Goal: Information Seeking & Learning: Learn about a topic

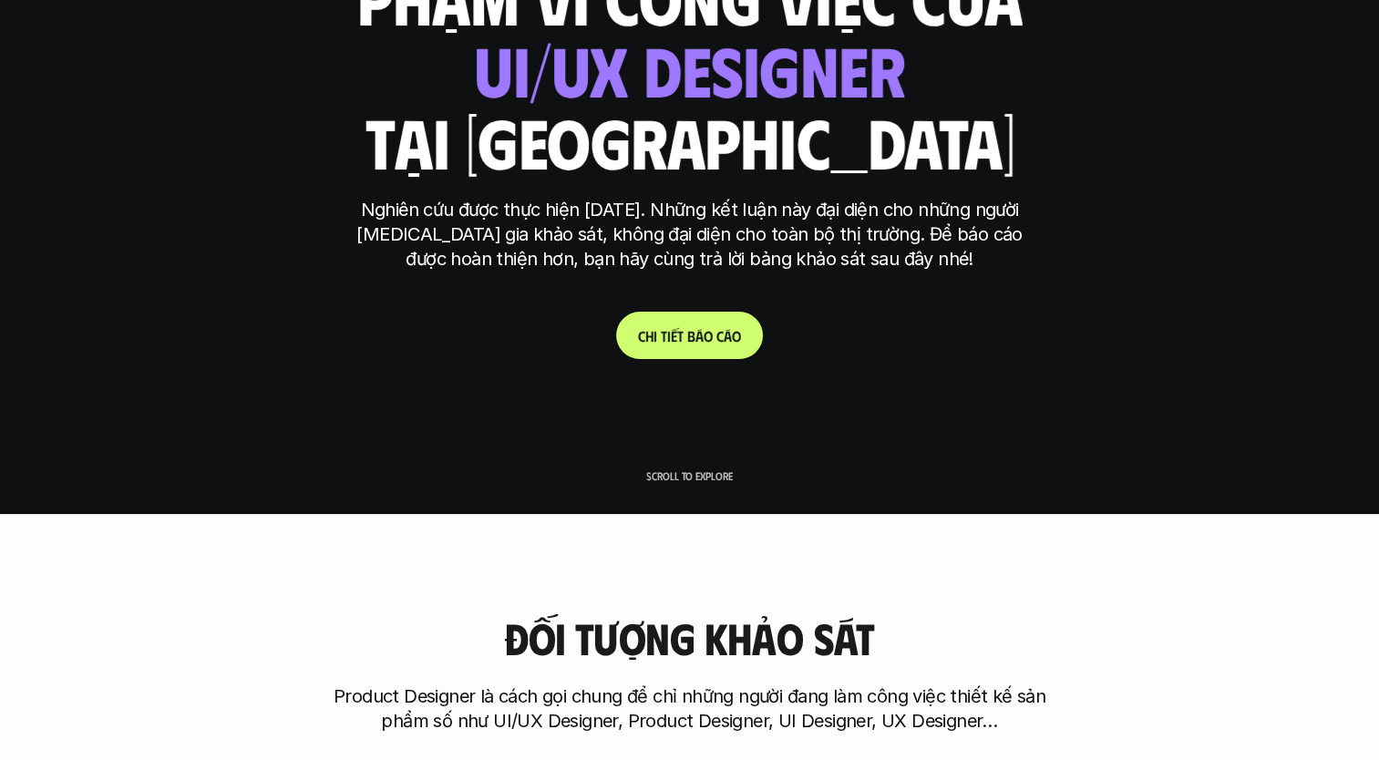
scroll to position [247, 0]
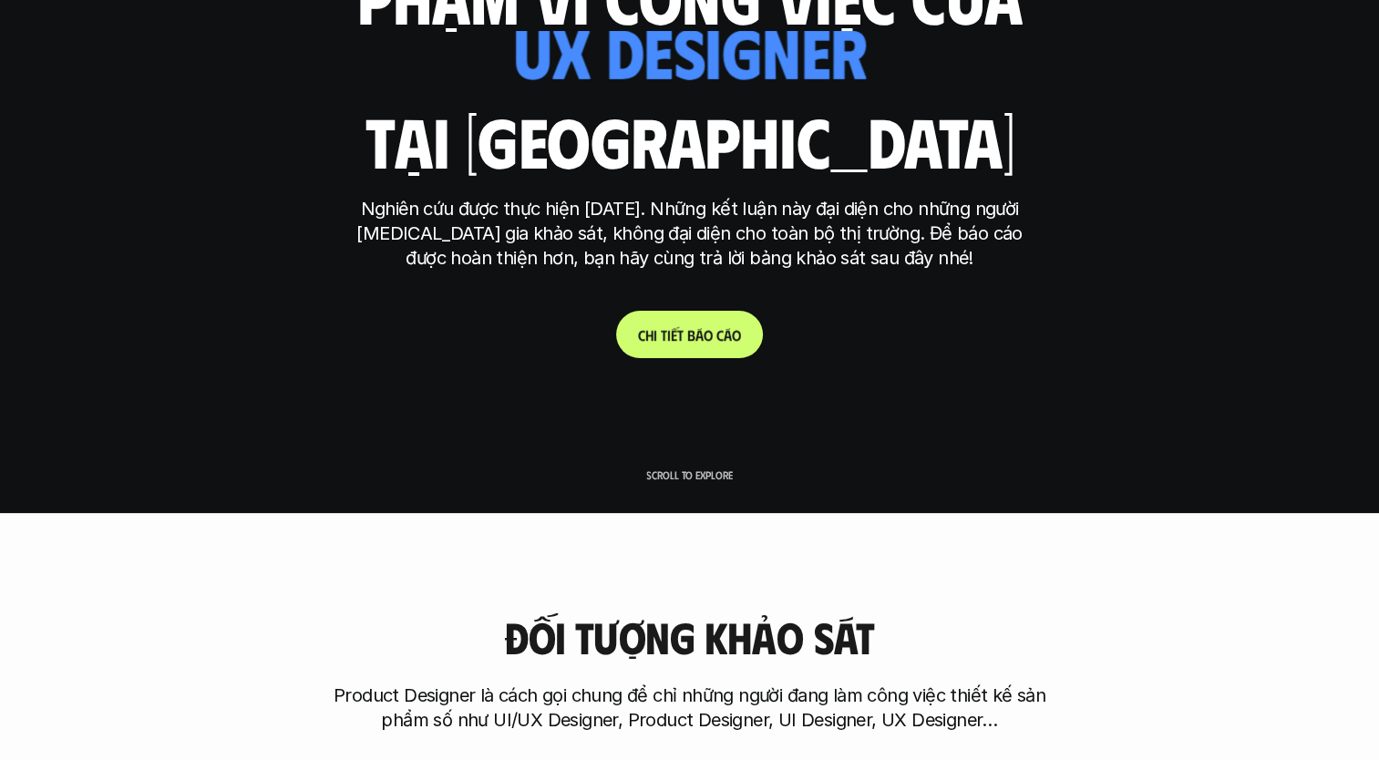
click at [707, 333] on p "C h i t i ế t b á o c á o" at bounding box center [689, 334] width 103 height 17
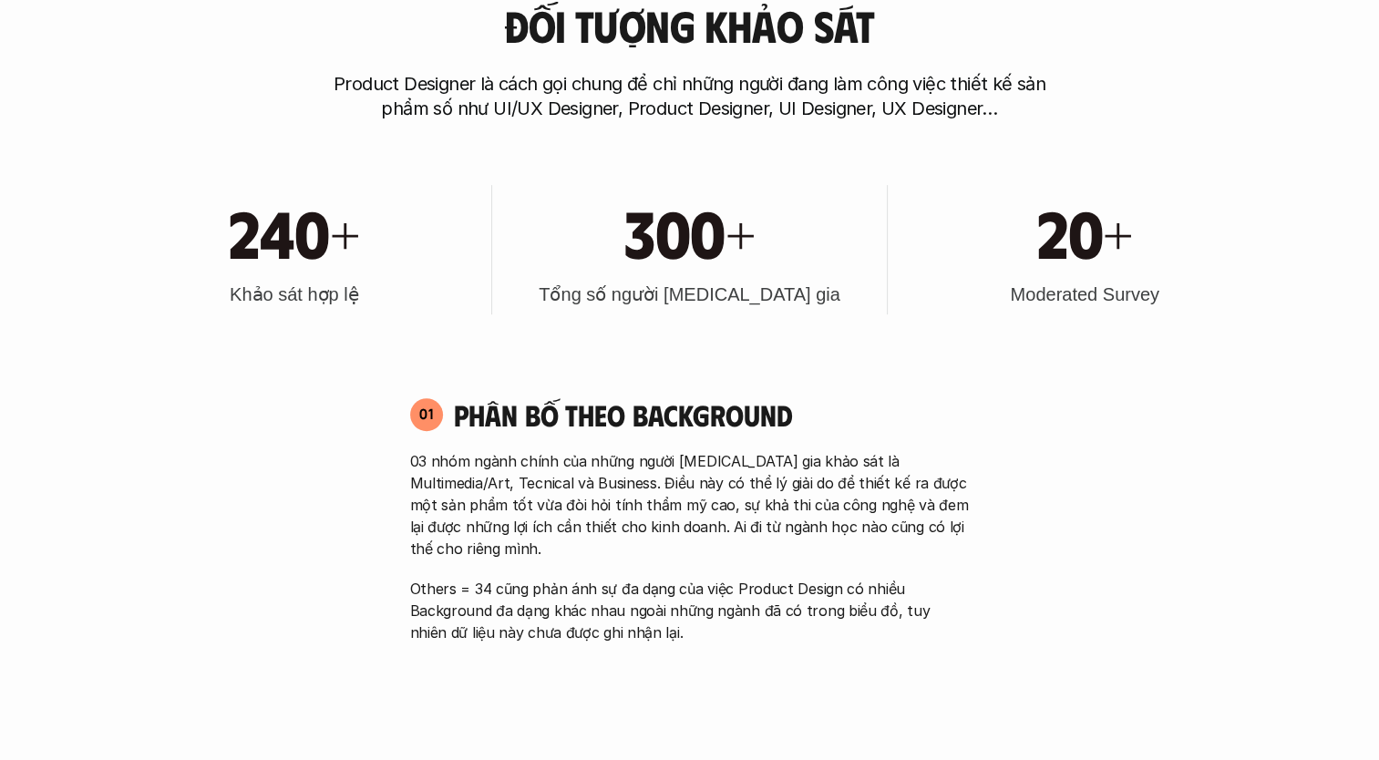
scroll to position [859, 0]
drag, startPoint x: 1013, startPoint y: 293, endPoint x: 1169, endPoint y: 286, distance: 156.0
click at [1169, 286] on div "20+ Moderated Survey" at bounding box center [1085, 248] width 376 height 129
copy h3 "Moderated Survey"
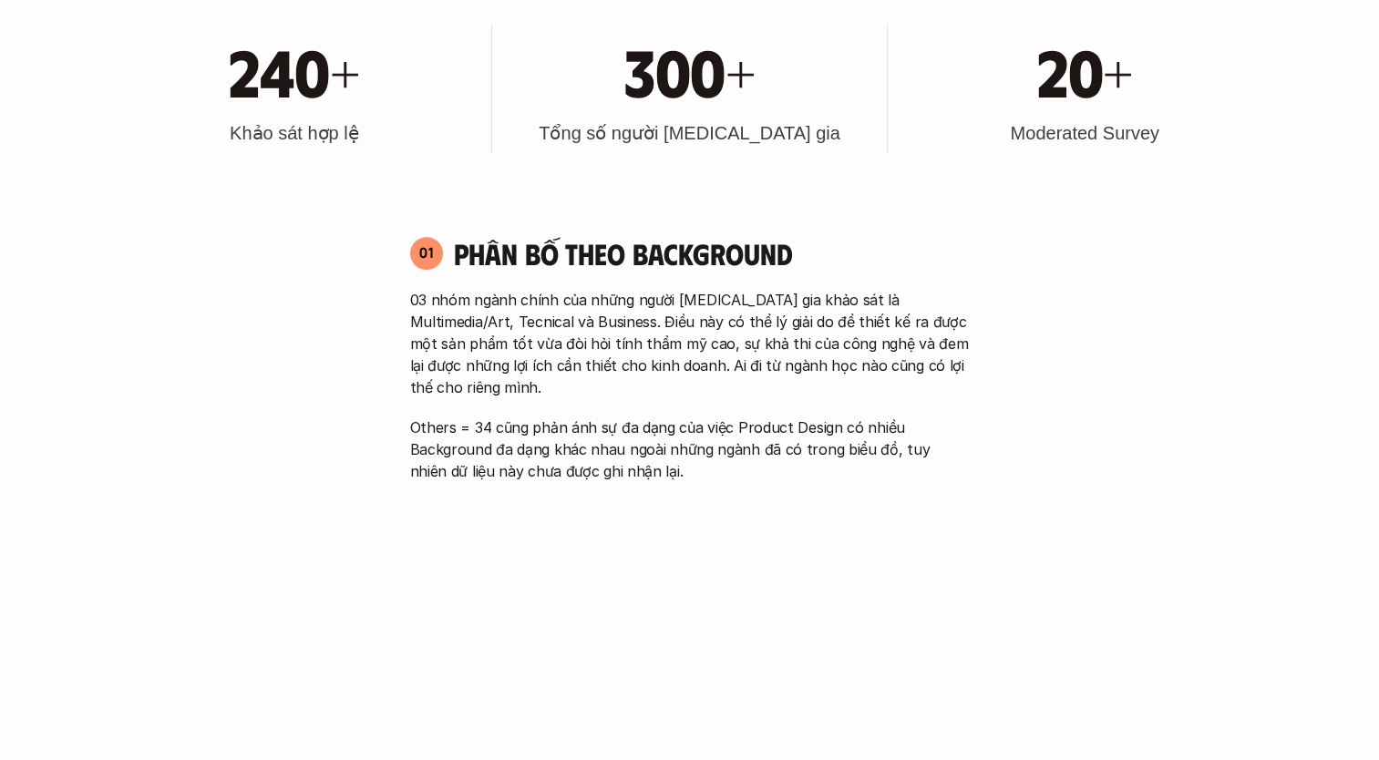
scroll to position [1025, 0]
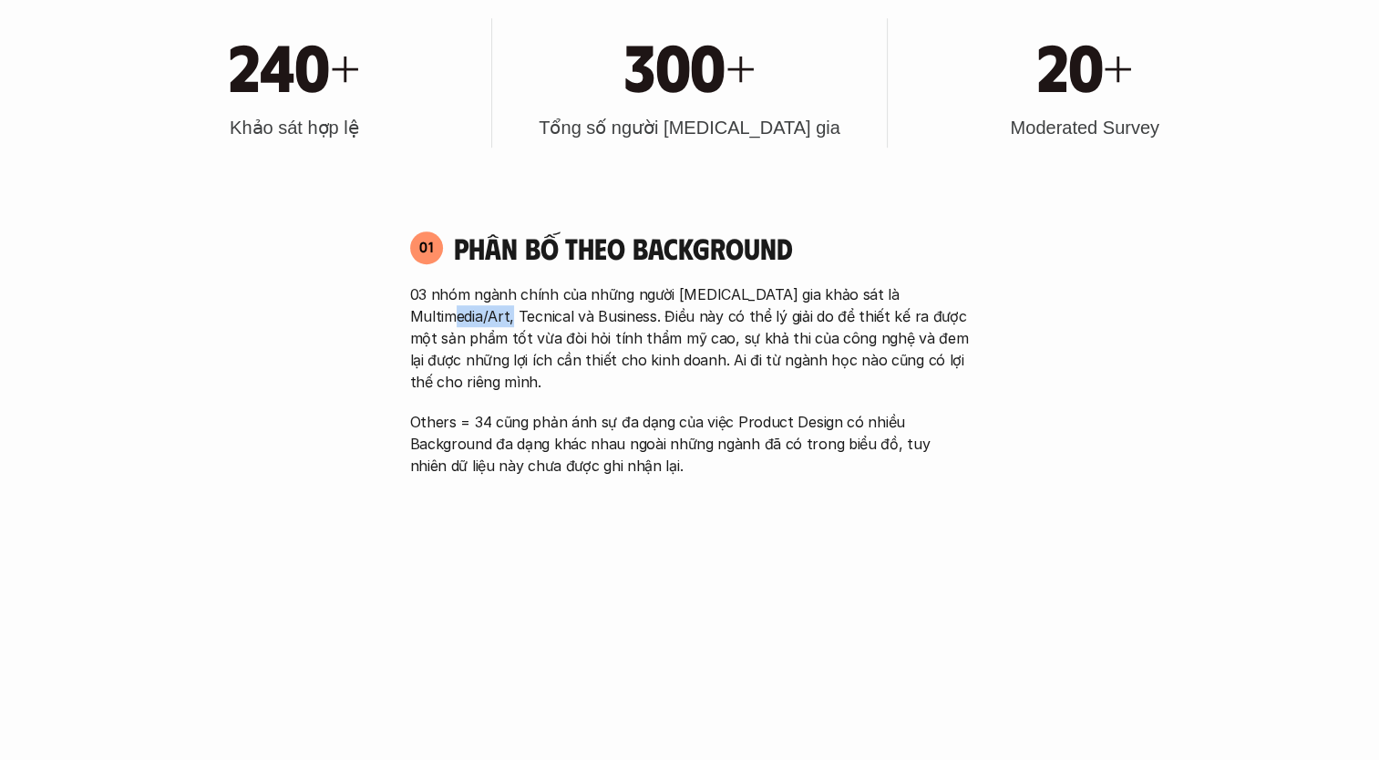
drag, startPoint x: 412, startPoint y: 316, endPoint x: 467, endPoint y: 314, distance: 55.6
click at [467, 314] on p "03 nhóm ngành chính của những người [MEDICAL_DATA] gia khảo sát là Multimedia/A…" at bounding box center [690, 337] width 560 height 109
drag, startPoint x: 467, startPoint y: 314, endPoint x: 345, endPoint y: 365, distance: 132.3
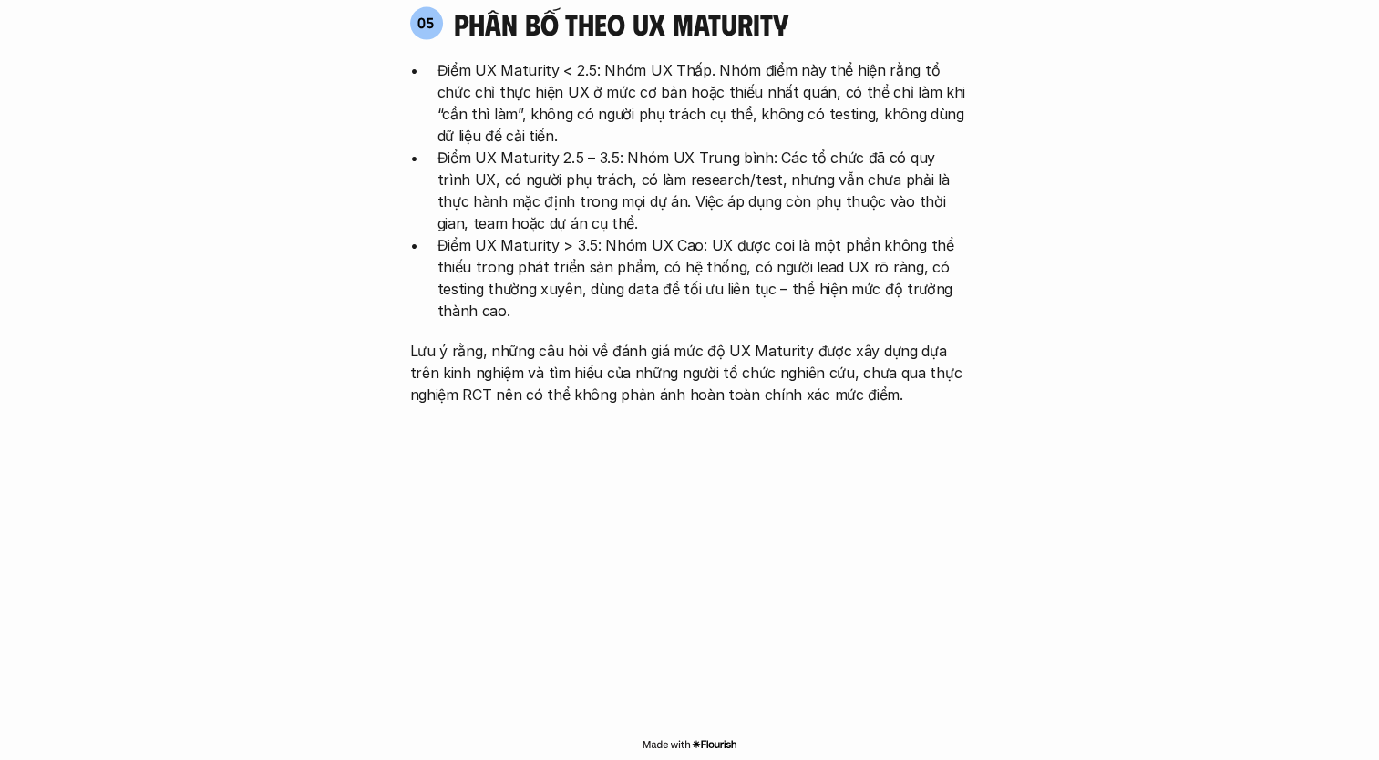
scroll to position [3803, 0]
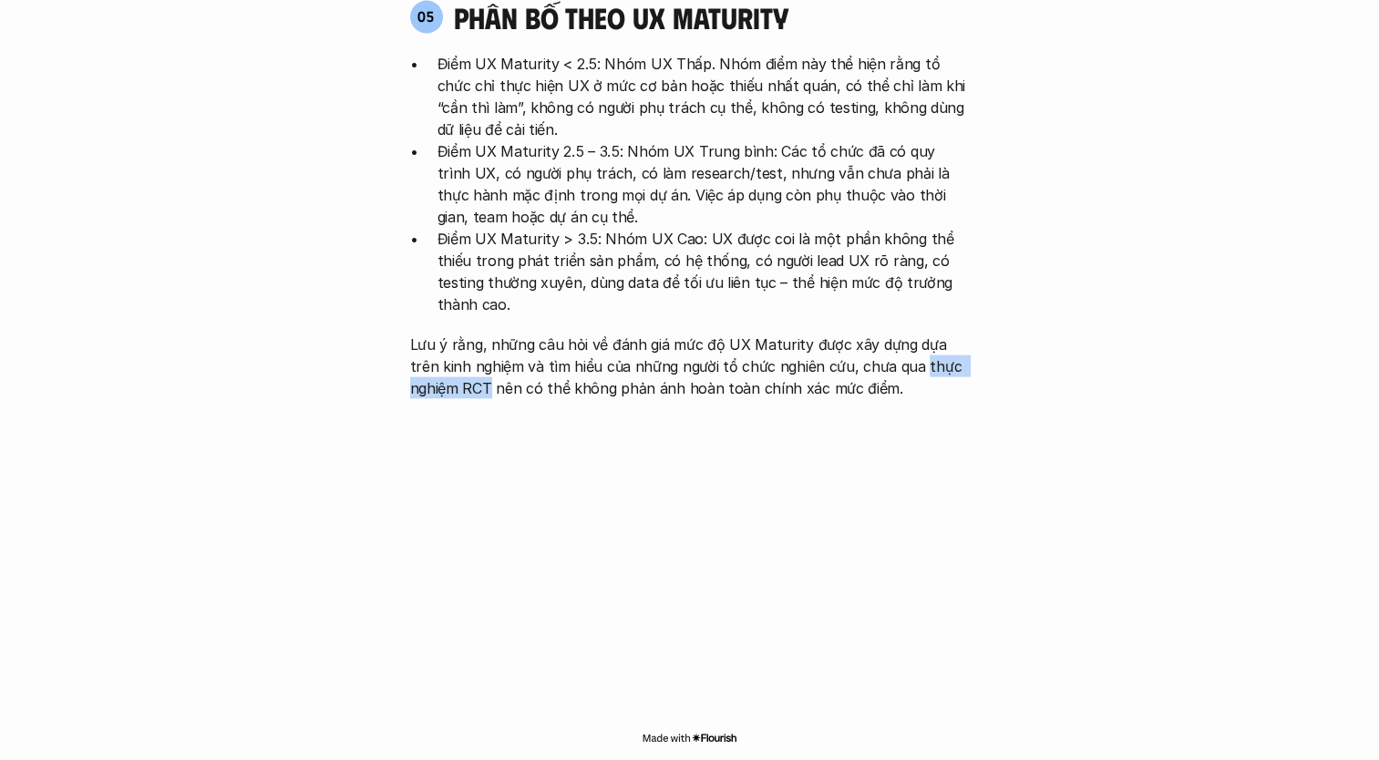
drag, startPoint x: 887, startPoint y: 255, endPoint x: 493, endPoint y: 272, distance: 394.0
click at [493, 334] on p "Lưu ý rằng, những câu hỏi về đánh giá mức độ UX Maturity được xây dựng dựa trên…" at bounding box center [690, 367] width 560 height 66
copy p "thực nghiệm RCT"
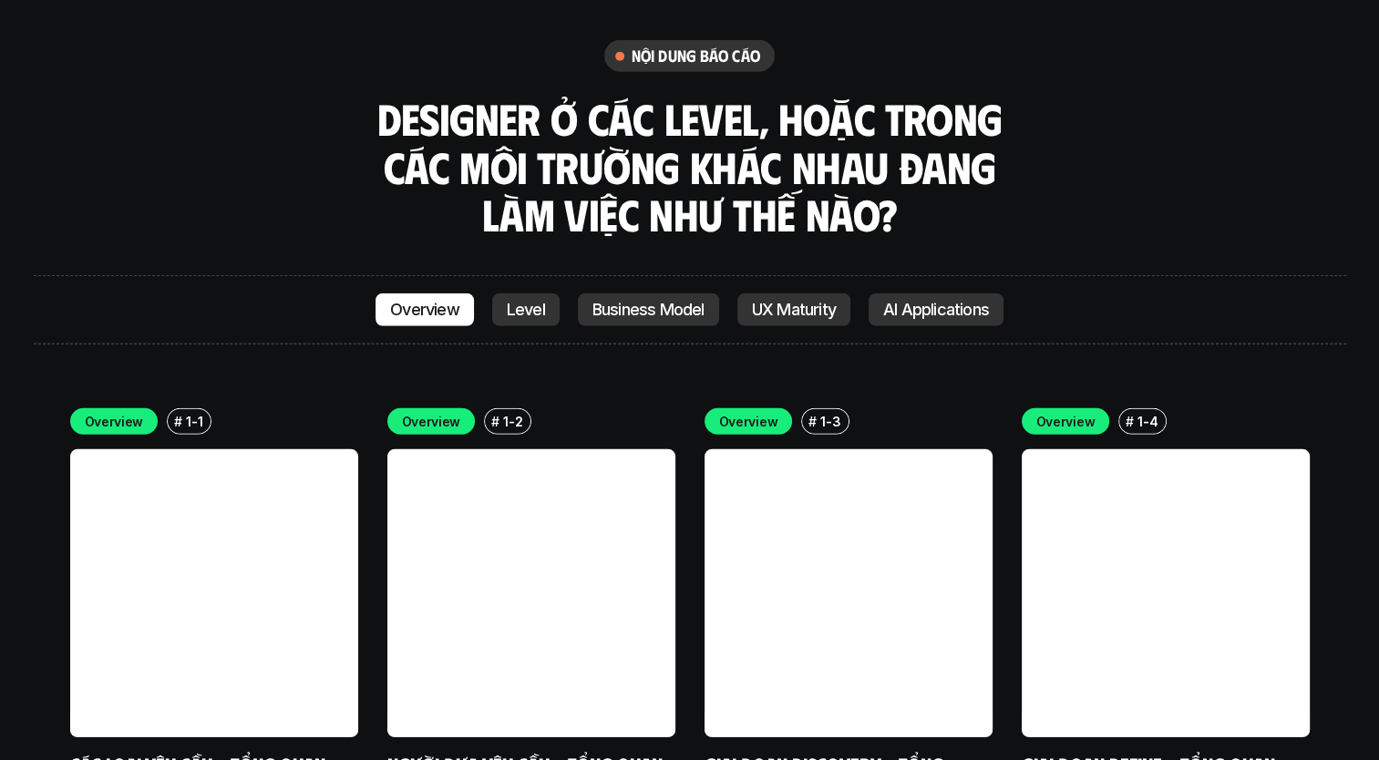
scroll to position [5042, 0]
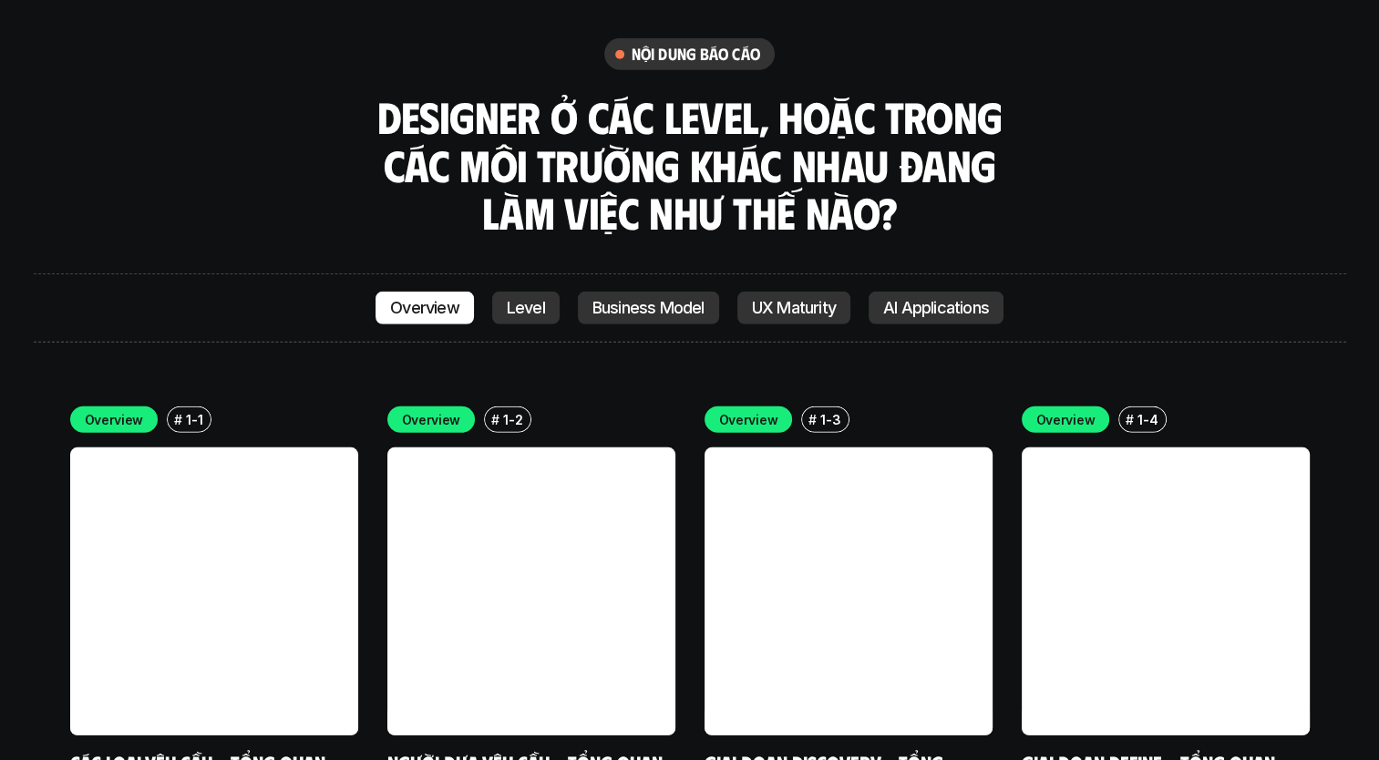
click at [288, 447] on link at bounding box center [214, 591] width 288 height 288
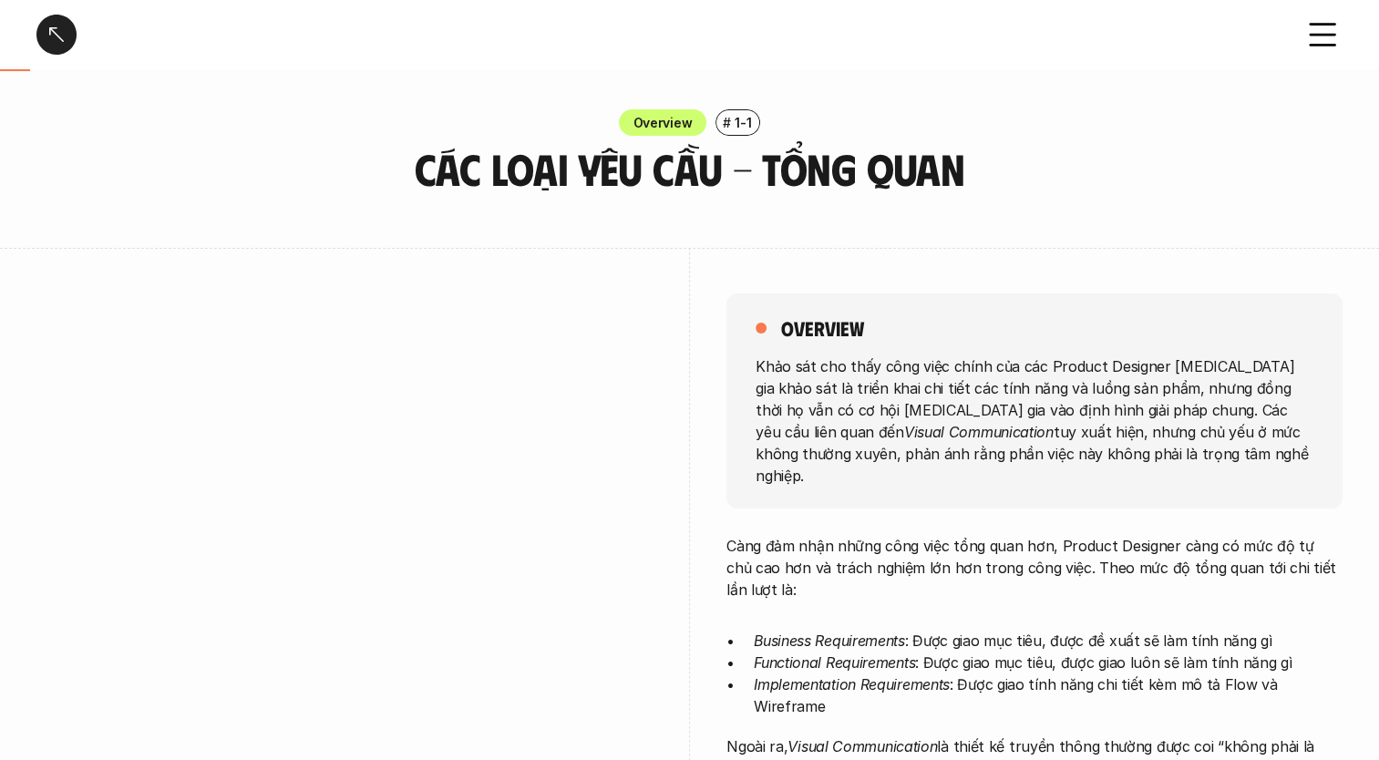
click at [51, 46] on div at bounding box center [56, 35] width 40 height 40
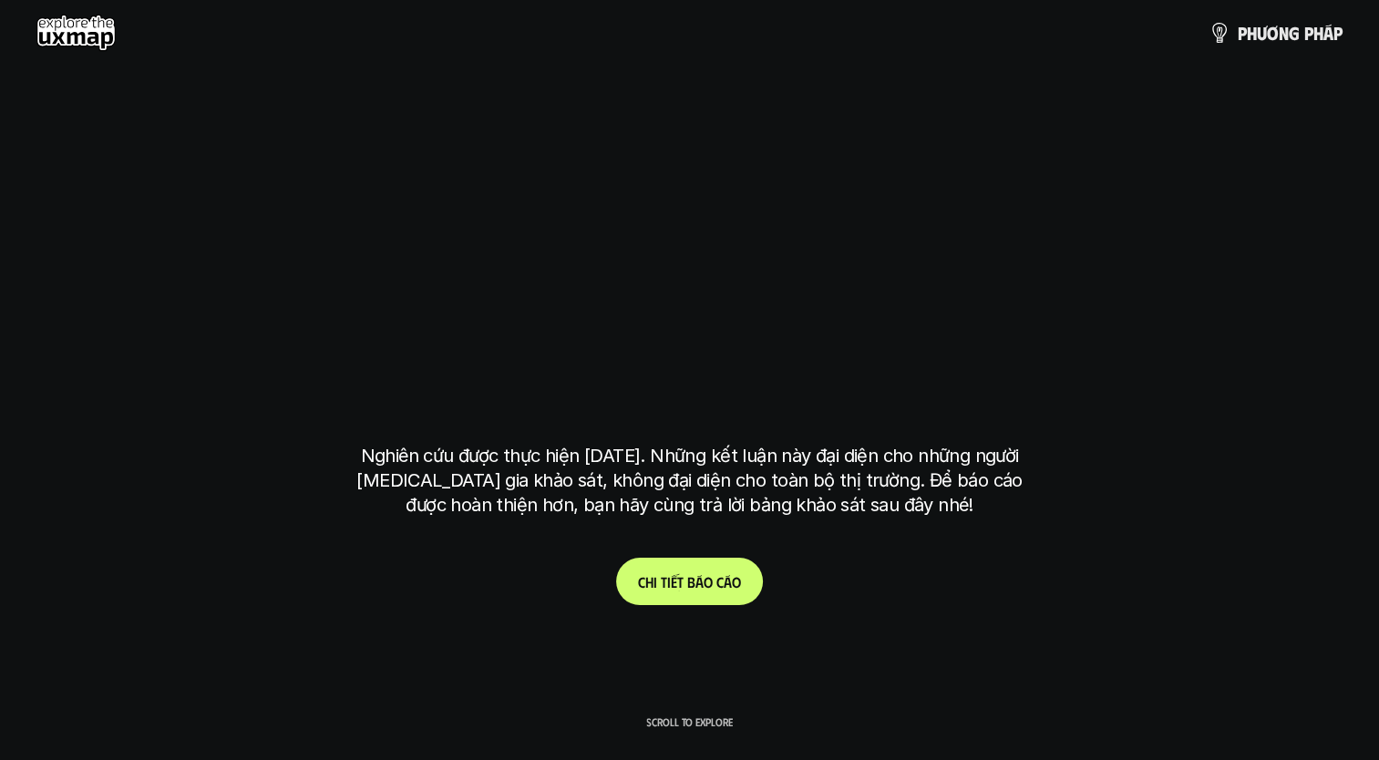
scroll to position [5236, 0]
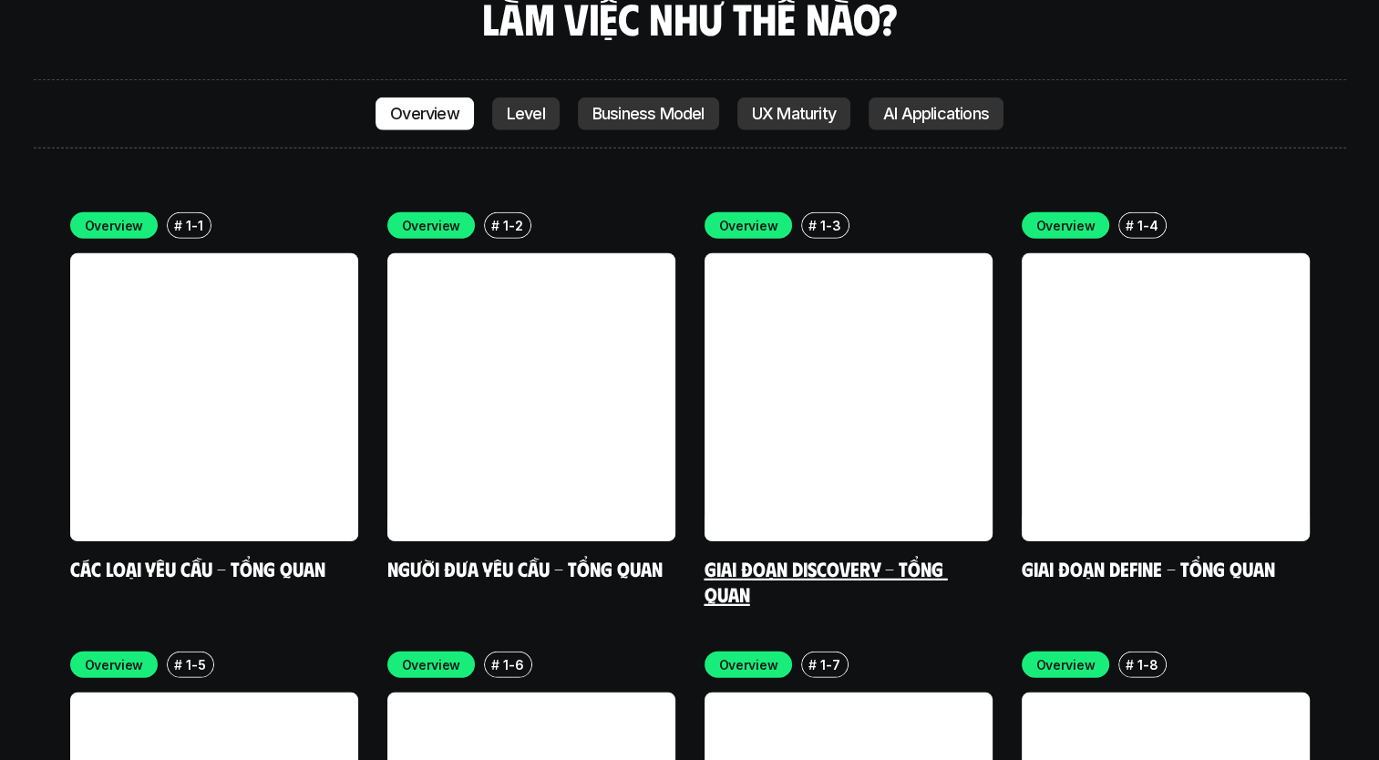
click at [813, 320] on link at bounding box center [848, 397] width 288 height 288
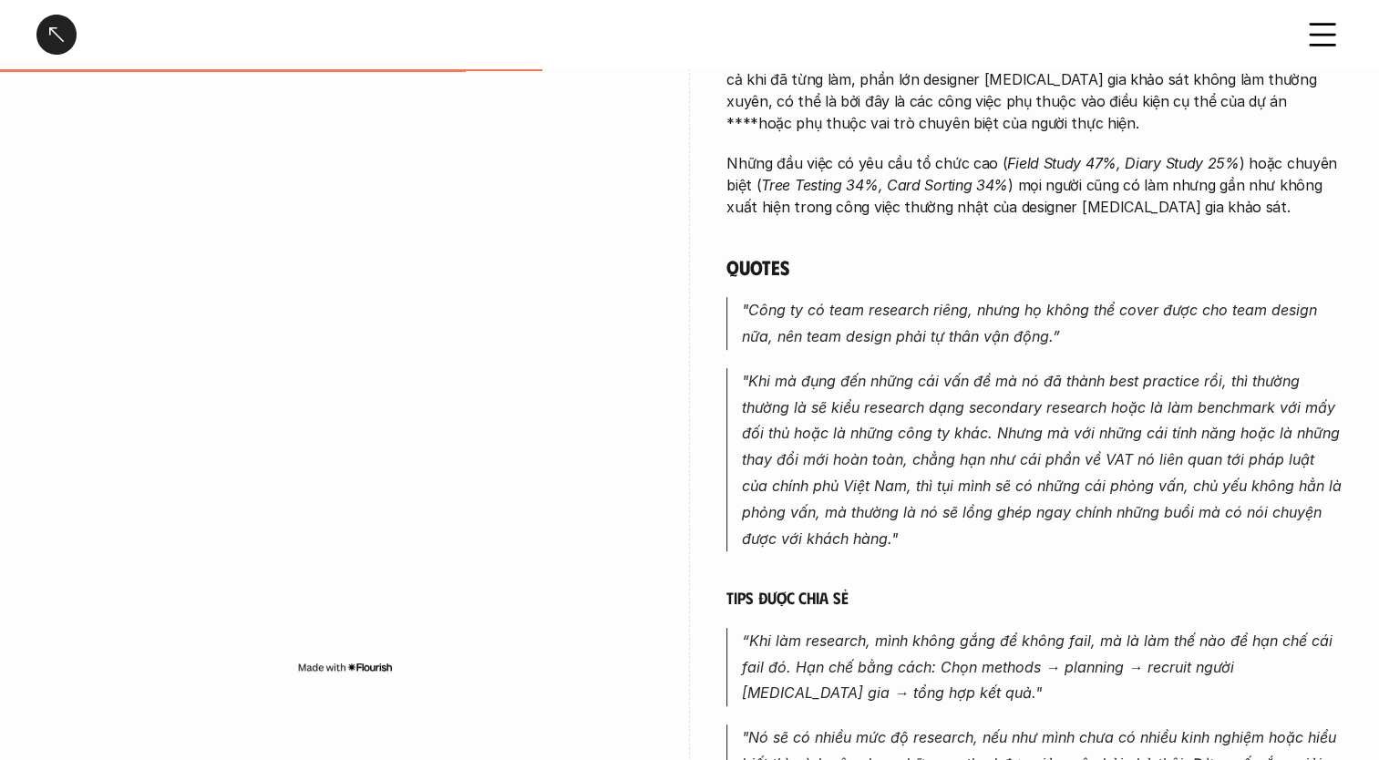
scroll to position [871, 0]
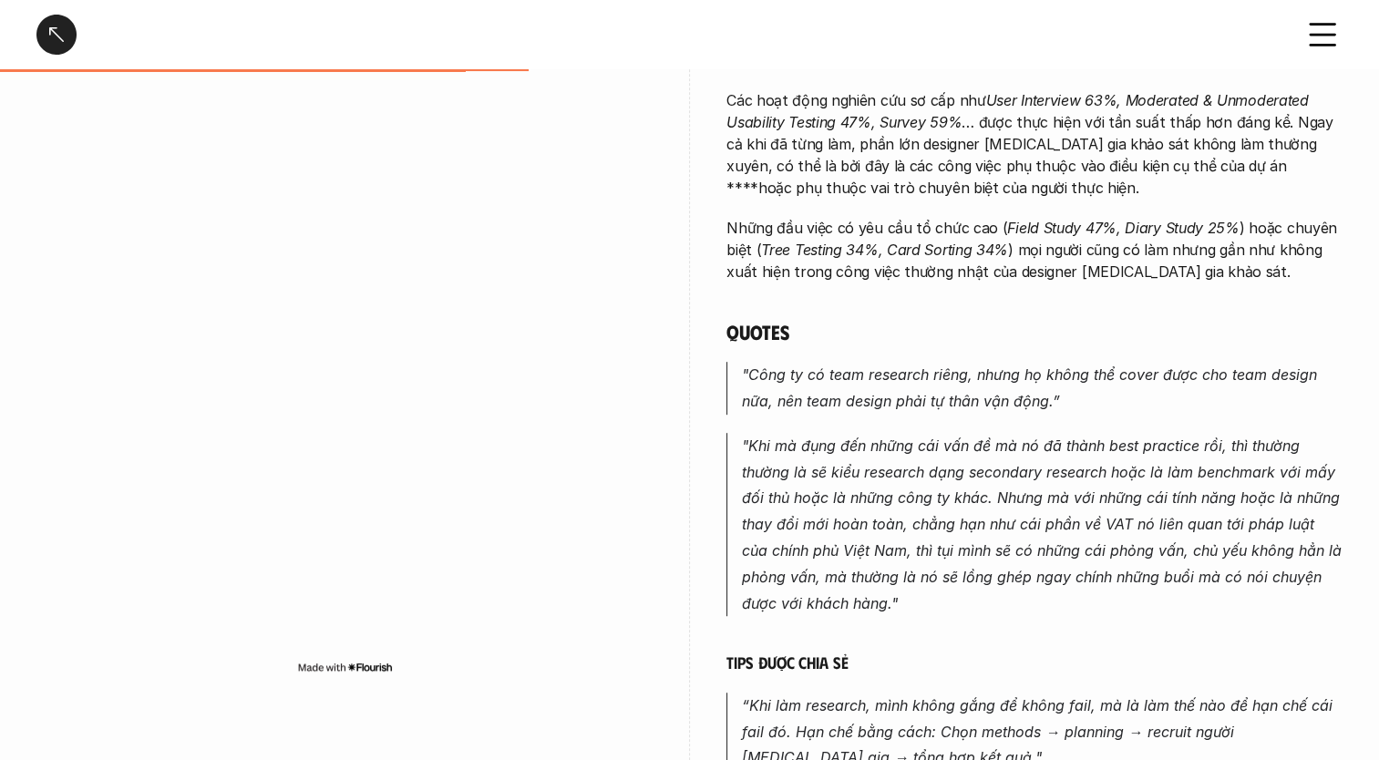
click at [53, 24] on div at bounding box center [56, 35] width 40 height 40
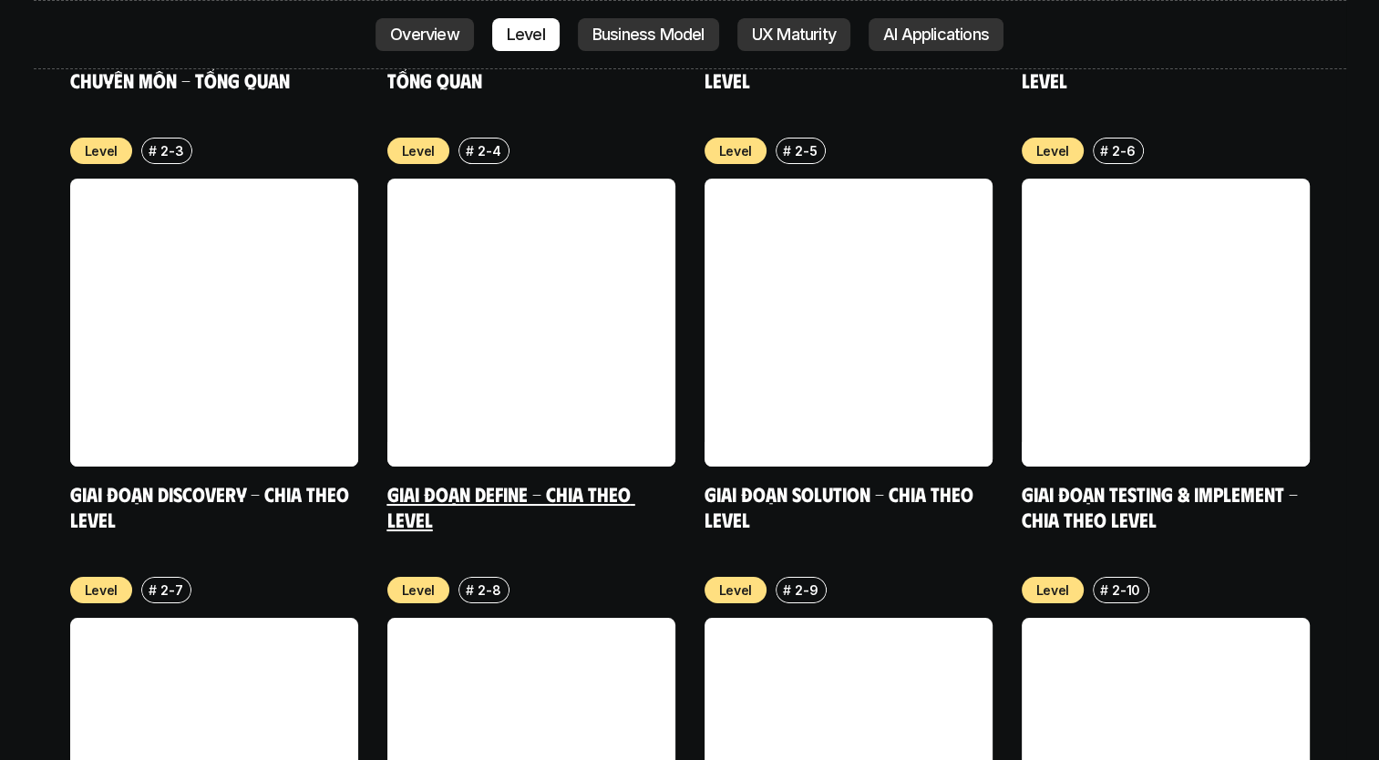
scroll to position [6636, 0]
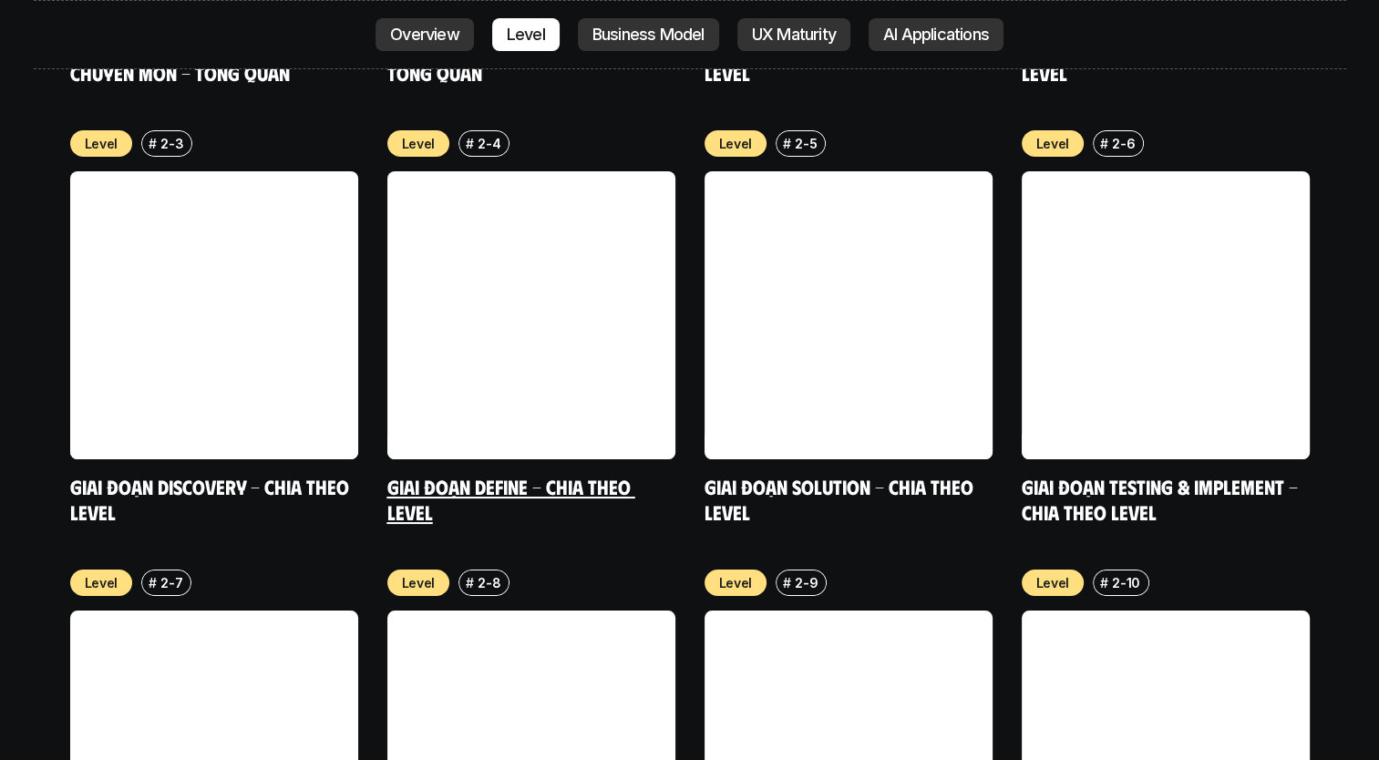
click at [603, 244] on link at bounding box center [531, 315] width 288 height 288
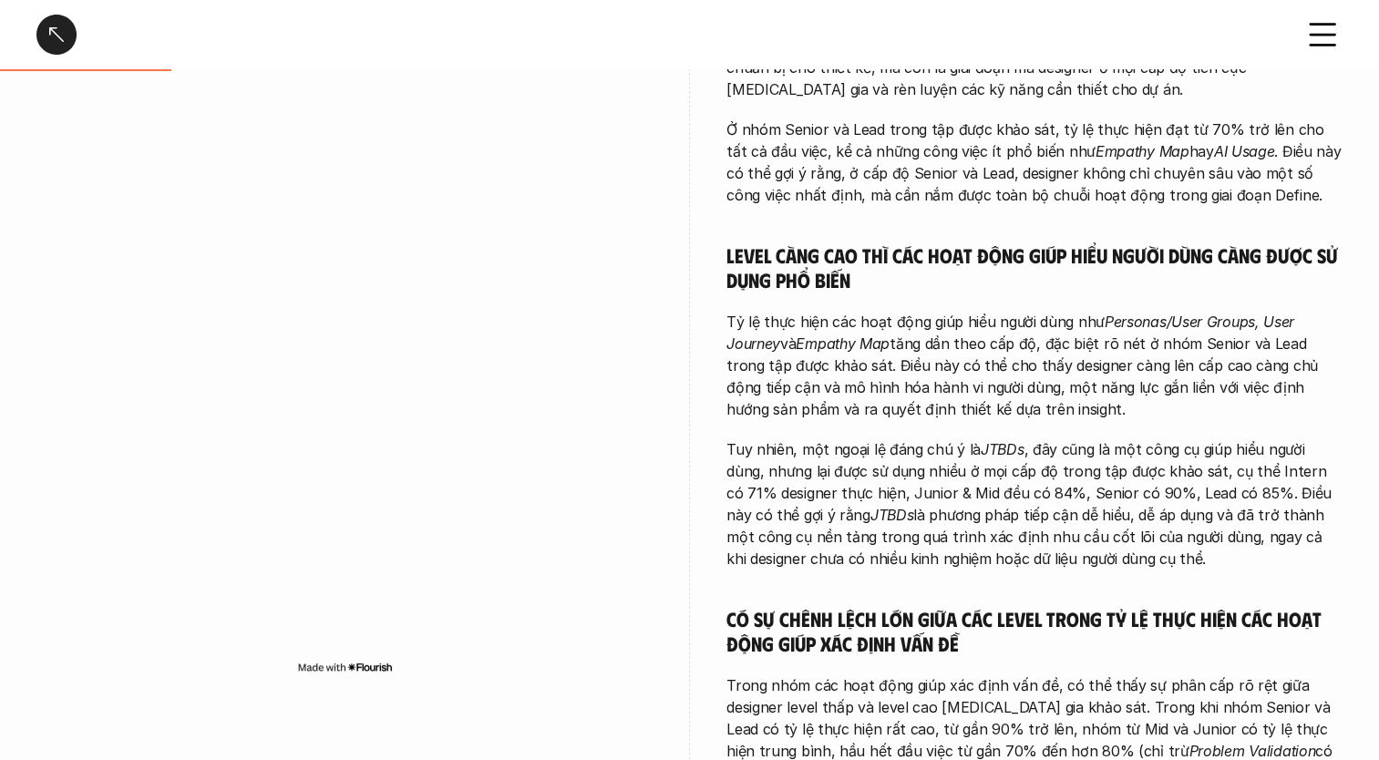
scroll to position [754, 0]
